Goal: Task Accomplishment & Management: Manage account settings

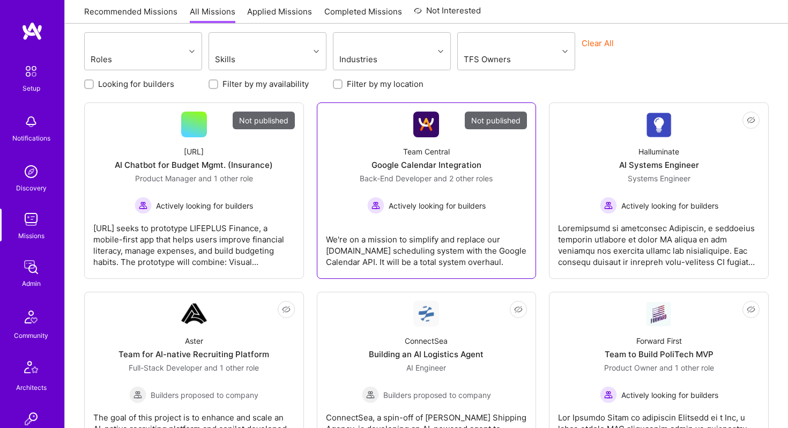
scroll to position [120, 0]
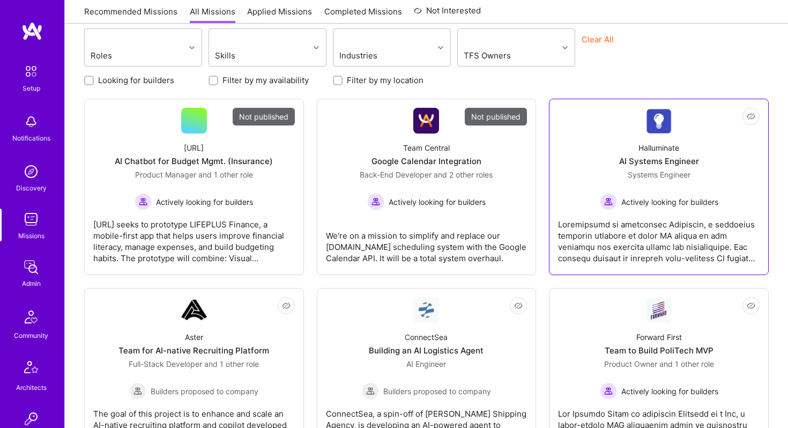
click at [647, 156] on div "AI Systems Engineer" at bounding box center [659, 161] width 80 height 11
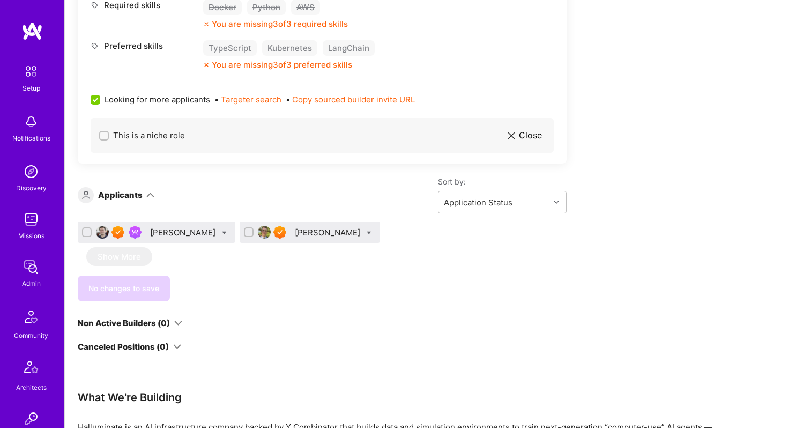
scroll to position [613, 0]
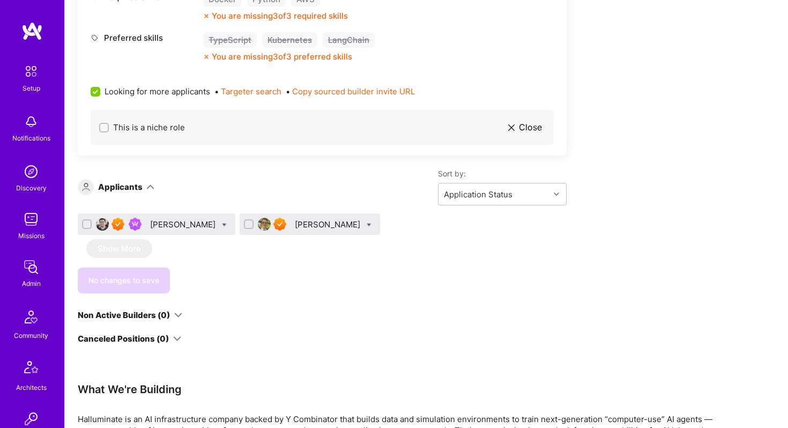
click at [177, 223] on div "[PERSON_NAME]" at bounding box center [184, 224] width 68 height 11
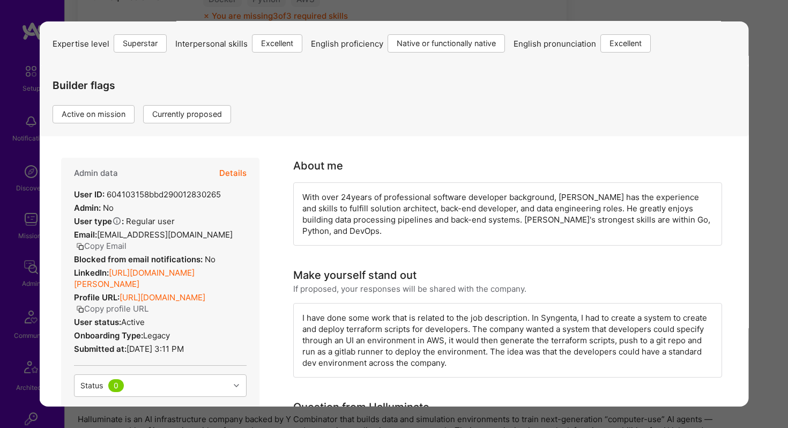
scroll to position [138, 0]
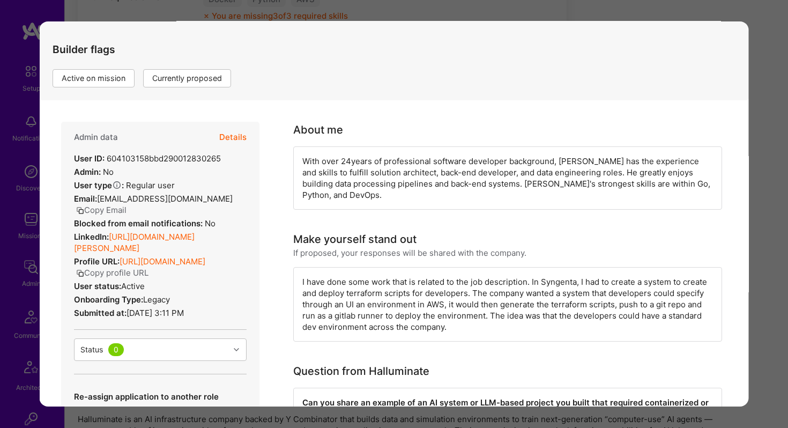
click at [762, 86] on div "Application 1 of 2 Builder Missing Requirements Required Location See locations…" at bounding box center [394, 214] width 788 height 428
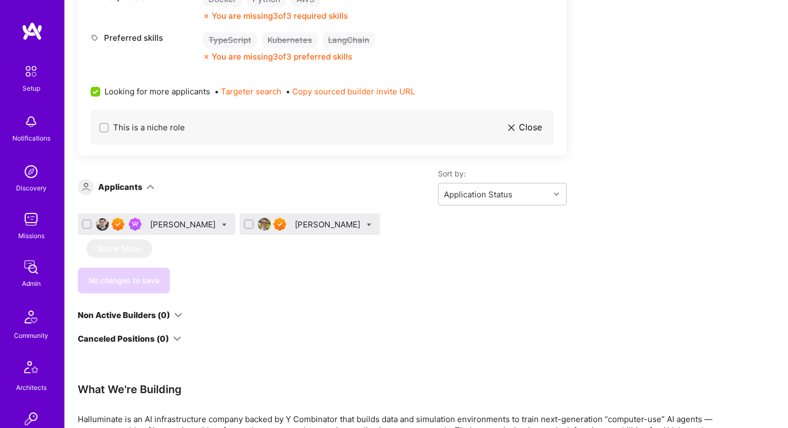
click at [300, 228] on div "[PERSON_NAME]" at bounding box center [329, 224] width 68 height 11
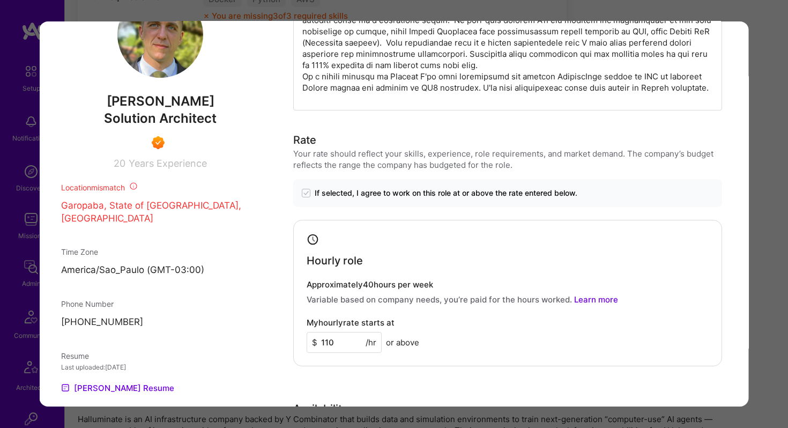
scroll to position [632, 0]
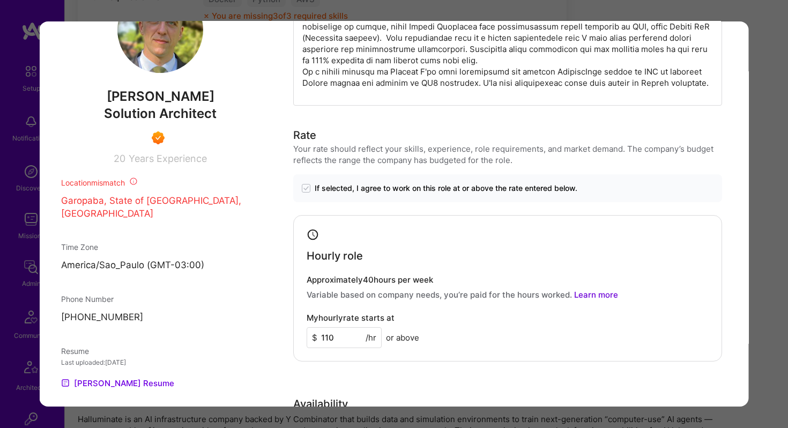
click at [486, 11] on div "Application 2 of 2 Builder Missing Requirements Required Location See locations…" at bounding box center [394, 214] width 788 height 428
